Goal: Transaction & Acquisition: Purchase product/service

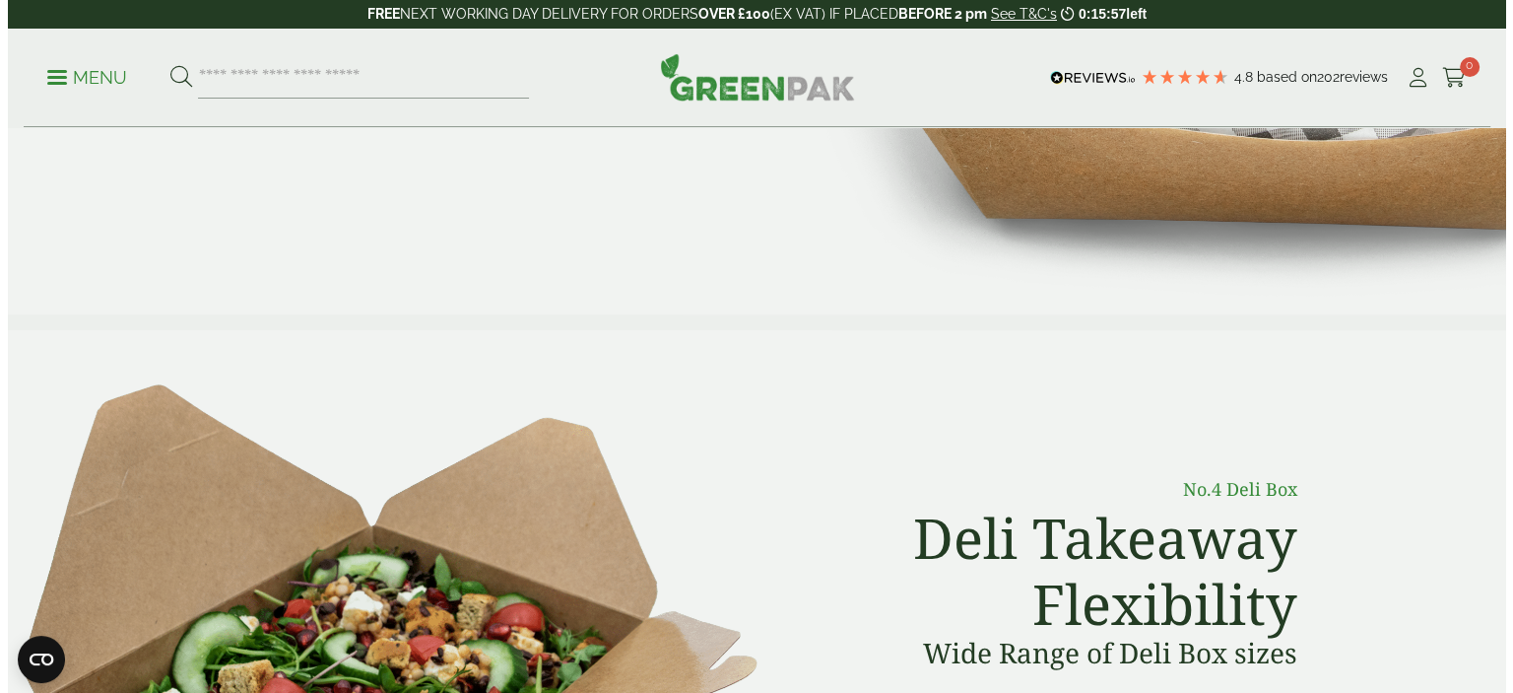
scroll to position [394, 0]
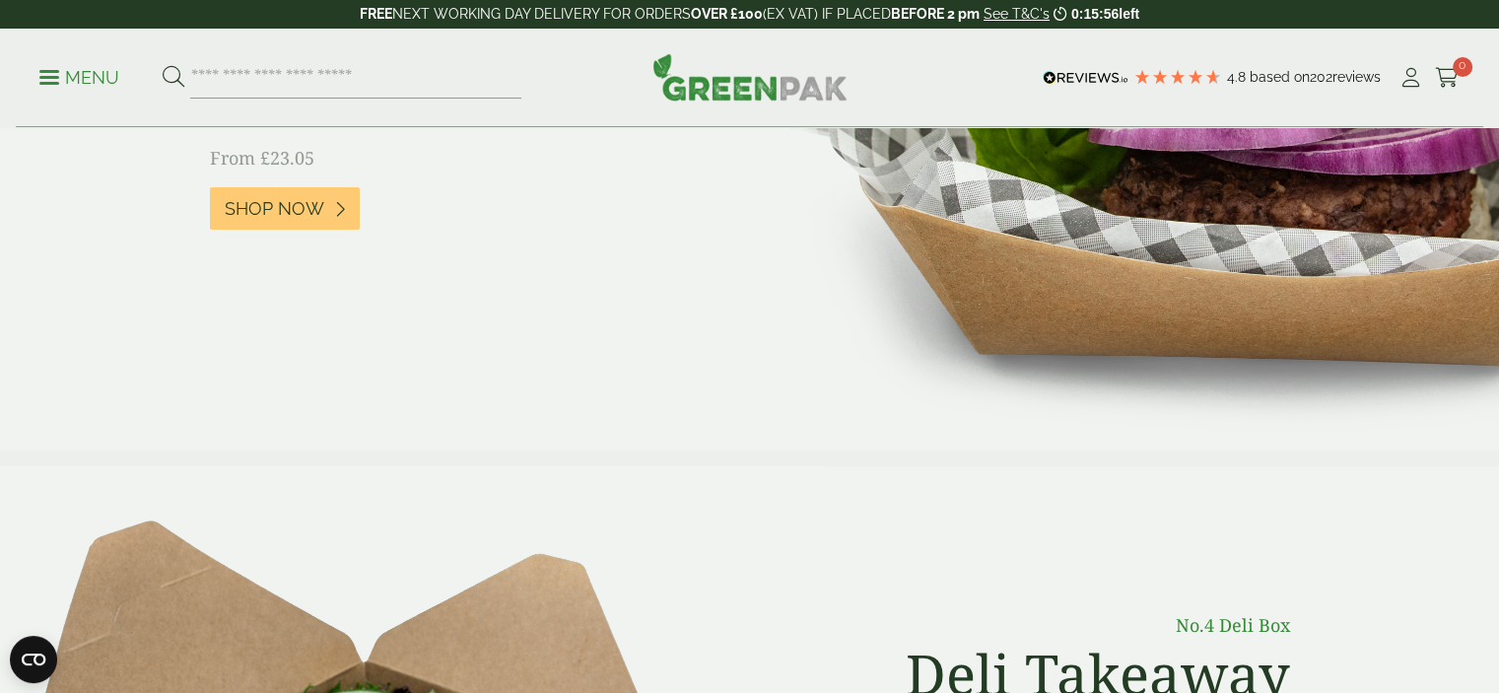
click at [58, 71] on link "Menu" at bounding box center [79, 76] width 80 height 20
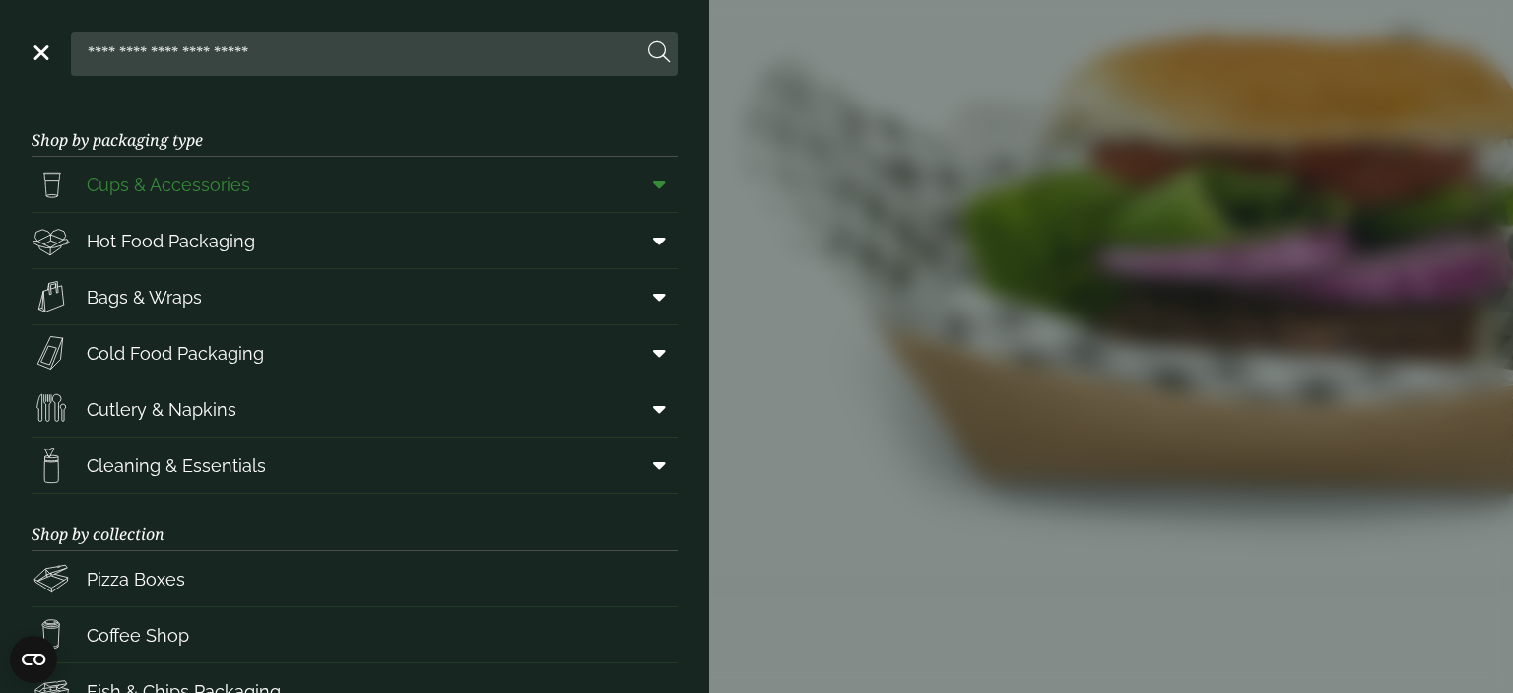
click at [134, 177] on span "Cups & Accessories" at bounding box center [169, 184] width 164 height 27
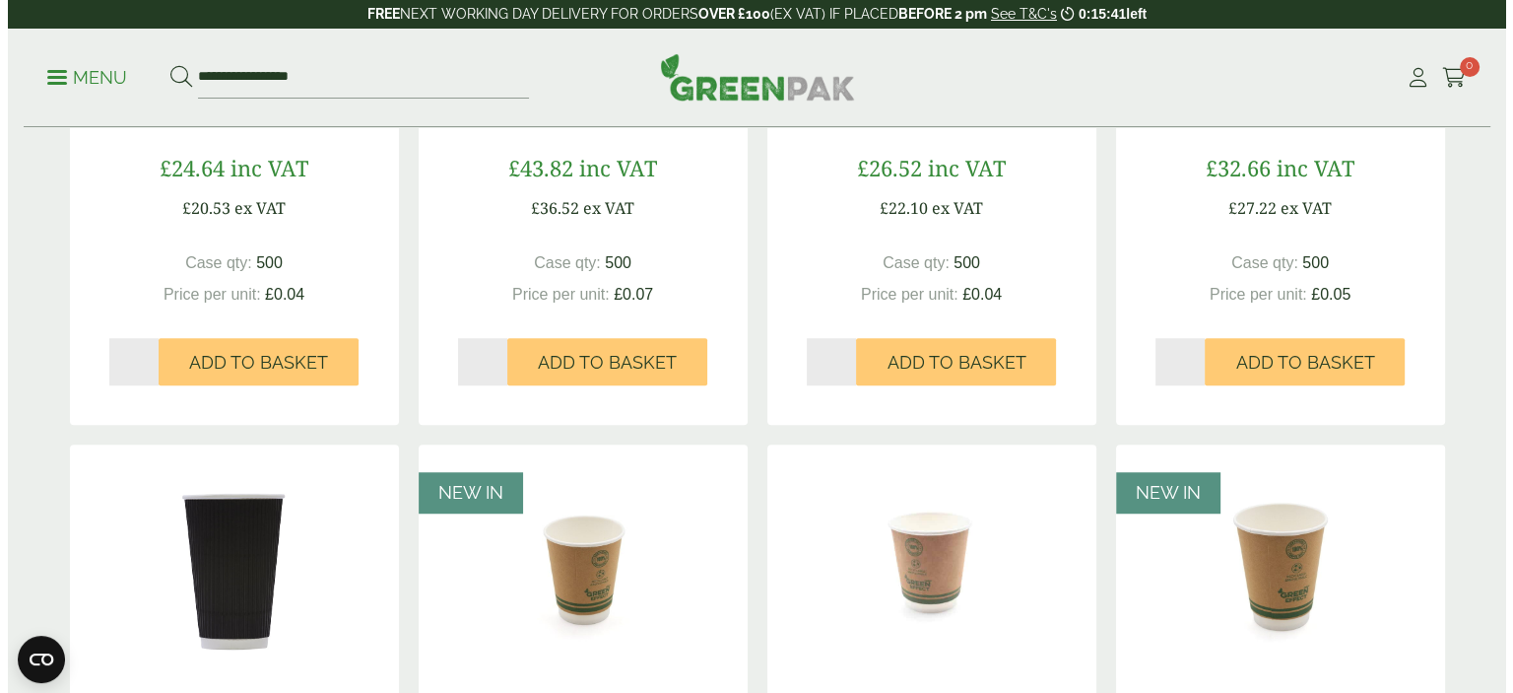
scroll to position [1577, 0]
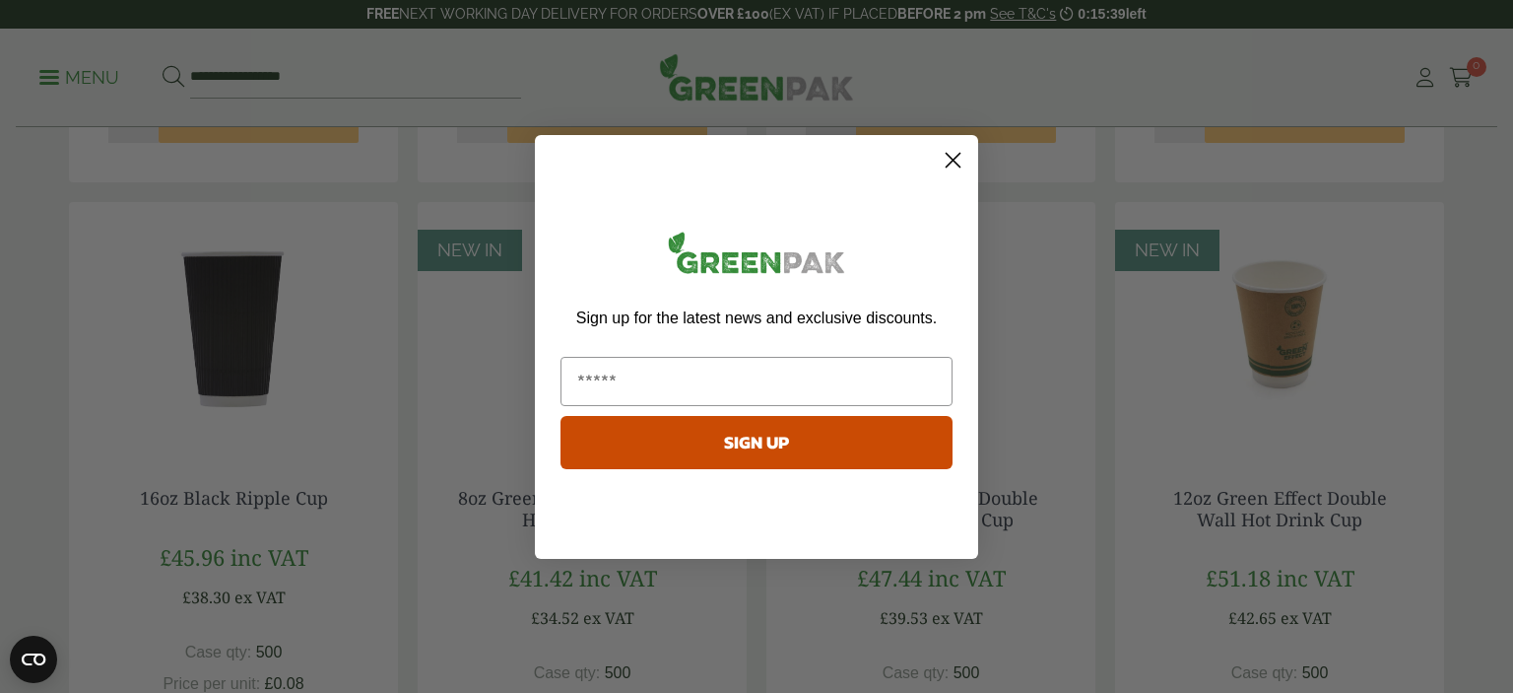
click at [950, 166] on circle "Close dialog" at bounding box center [953, 159] width 33 height 33
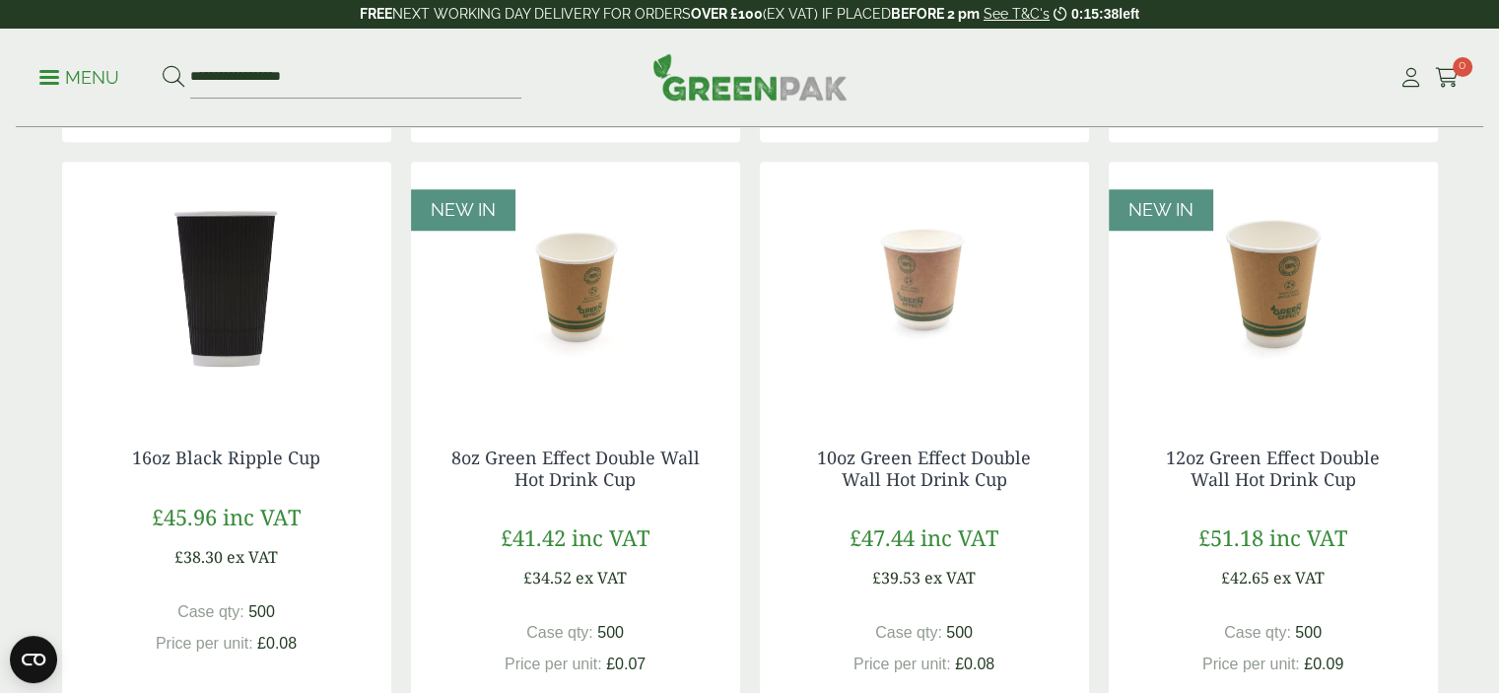
scroll to position [1675, 0]
